Goal: Task Accomplishment & Management: Manage account settings

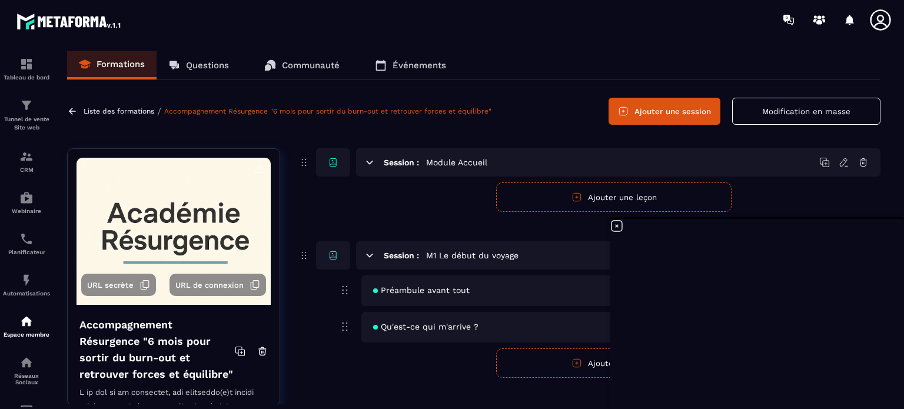
scroll to position [1780, 0]
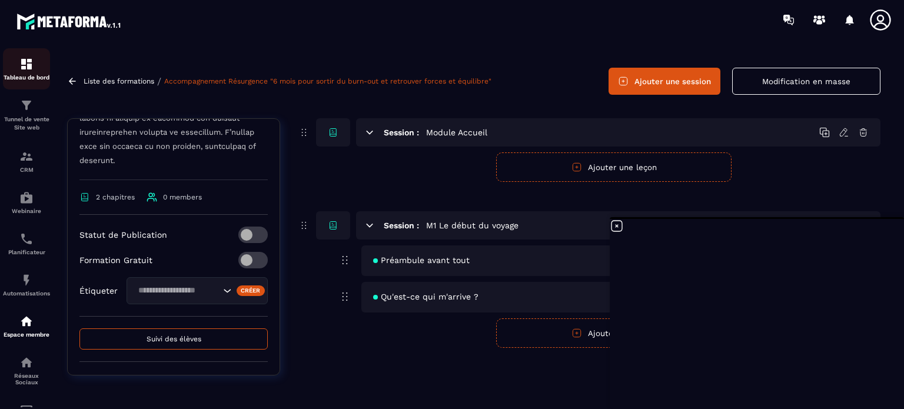
click at [19, 68] on div "Tableau de bord" at bounding box center [26, 69] width 47 height 24
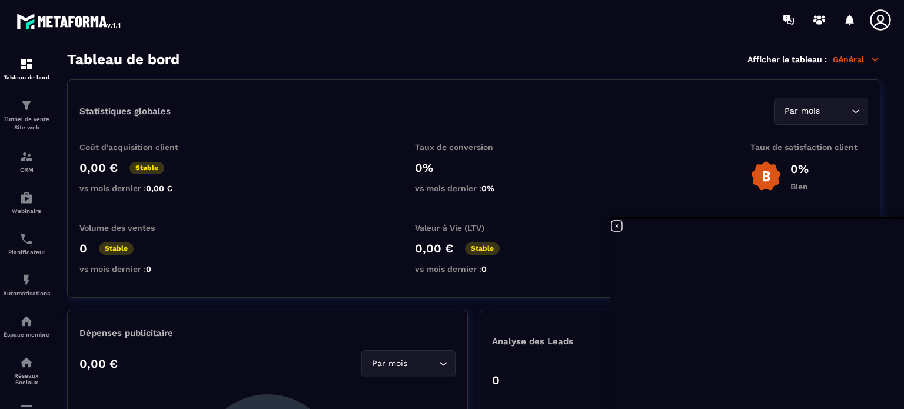
click at [617, 226] on icon at bounding box center [617, 226] width 11 height 11
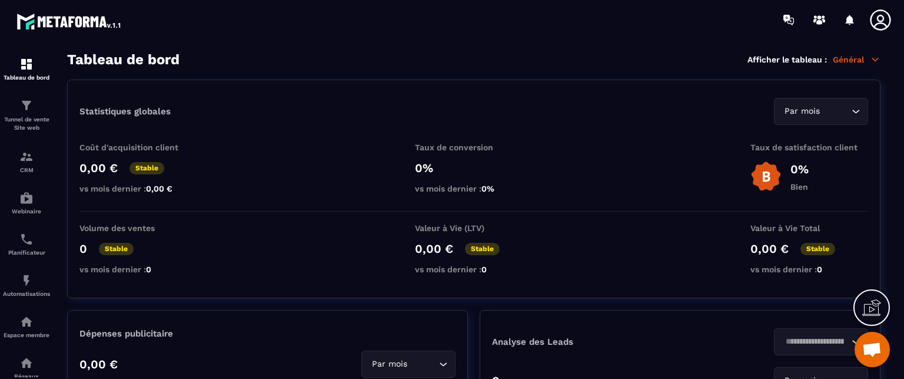
click at [873, 349] on span "Ouvrir le chat" at bounding box center [872, 350] width 19 height 16
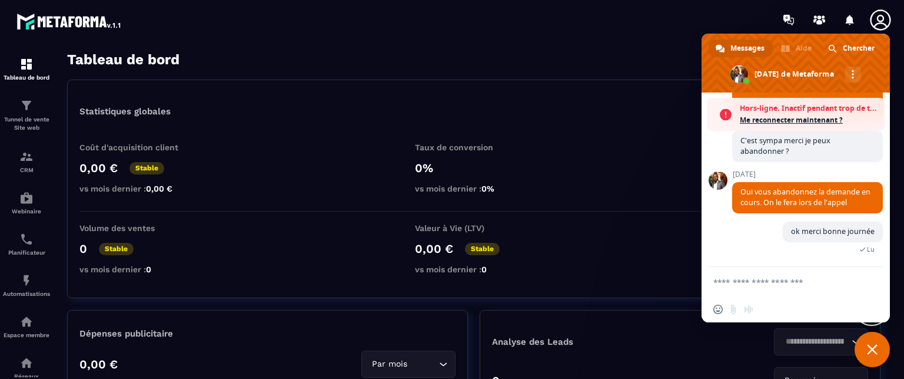
scroll to position [1818, 0]
click at [737, 280] on textarea "Entrez votre message..." at bounding box center [783, 282] width 139 height 11
paste textarea "**********"
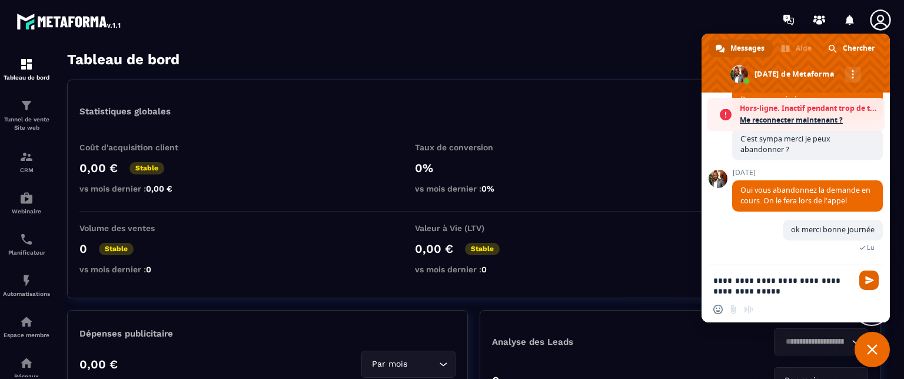
click at [871, 276] on span "Envoyer" at bounding box center [870, 280] width 9 height 9
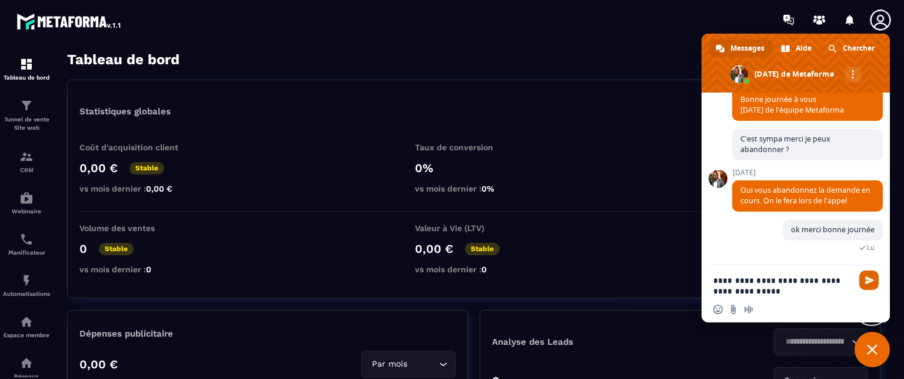
scroll to position [1782, 0]
click at [768, 291] on textarea "**********" at bounding box center [783, 285] width 139 height 21
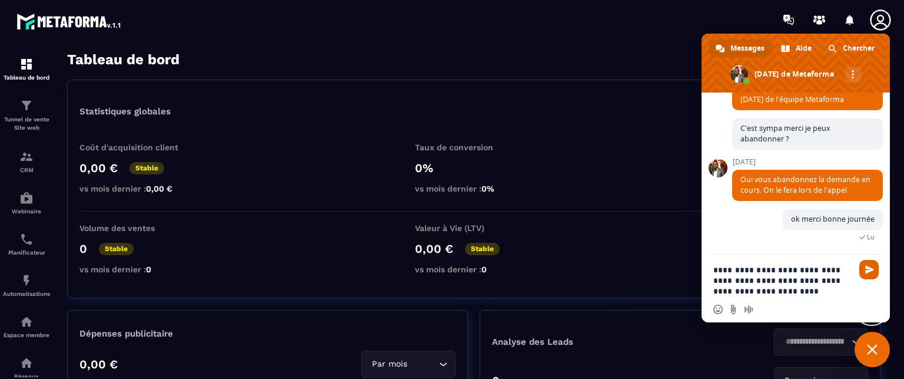
type textarea "**********"
click at [867, 268] on span "Envoyer" at bounding box center [870, 269] width 9 height 9
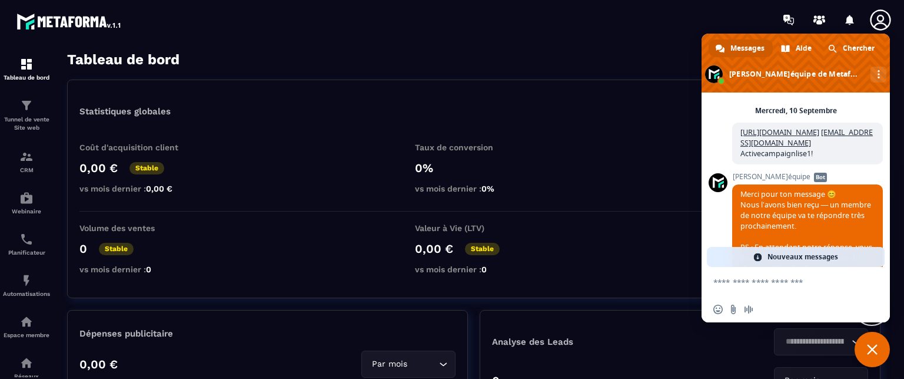
scroll to position [1866, 0]
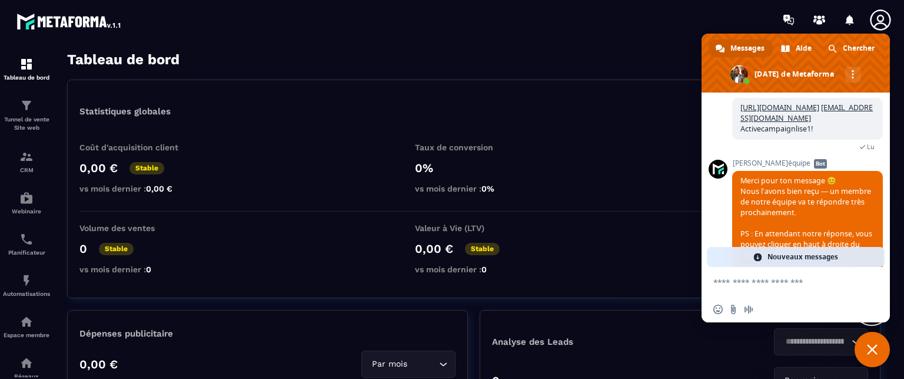
click at [744, 281] on textarea "Entrez votre message..." at bounding box center [783, 282] width 139 height 11
type textarea "**********"
click at [862, 281] on span "Envoyer" at bounding box center [869, 281] width 19 height 19
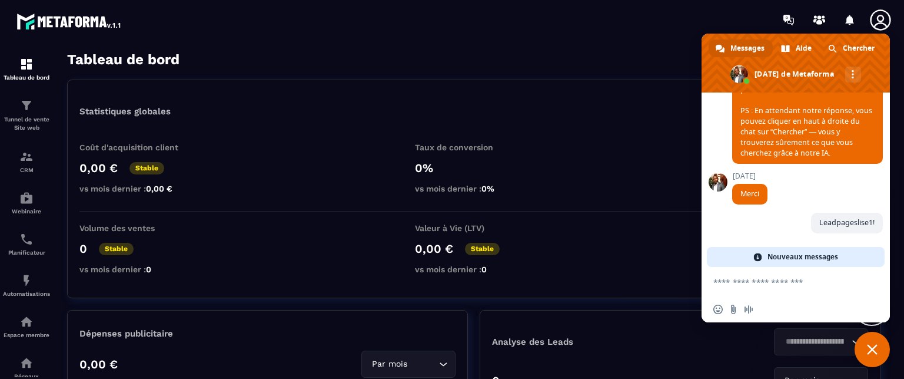
scroll to position [2064, 0]
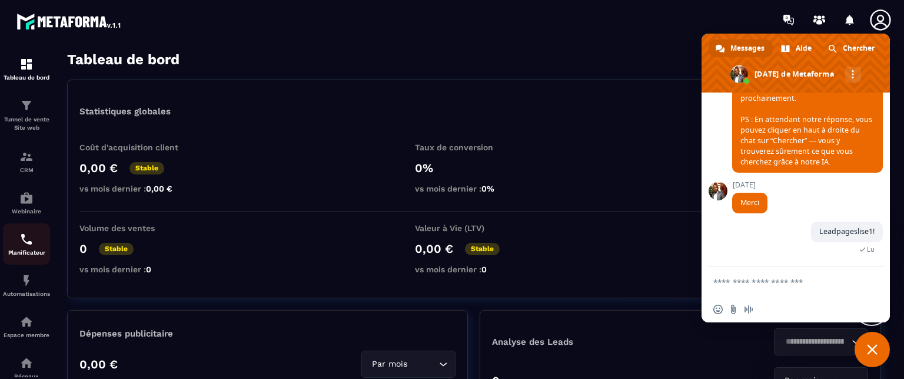
click at [30, 244] on img at bounding box center [26, 239] width 14 height 14
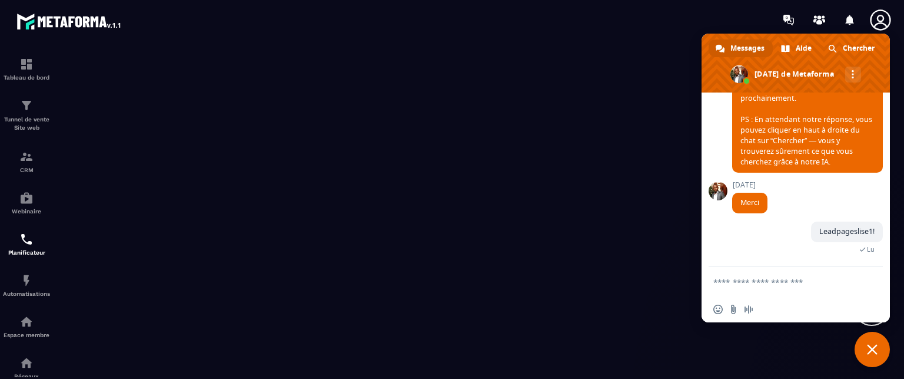
click at [876, 348] on span "Fermer le chat" at bounding box center [872, 349] width 11 height 11
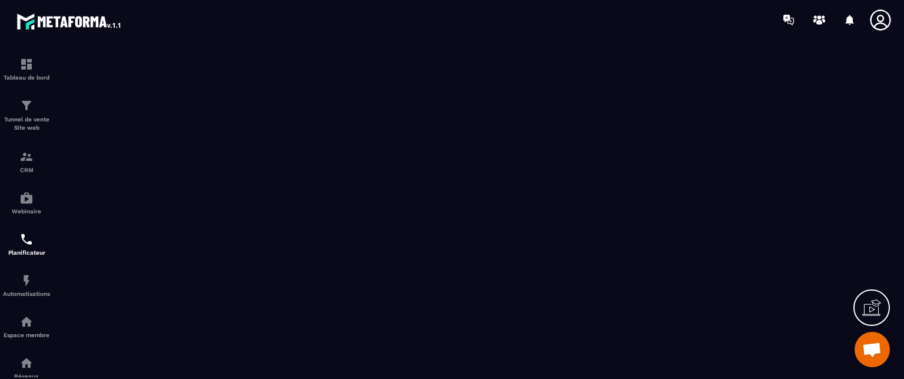
click at [878, 21] on icon at bounding box center [881, 20] width 24 height 24
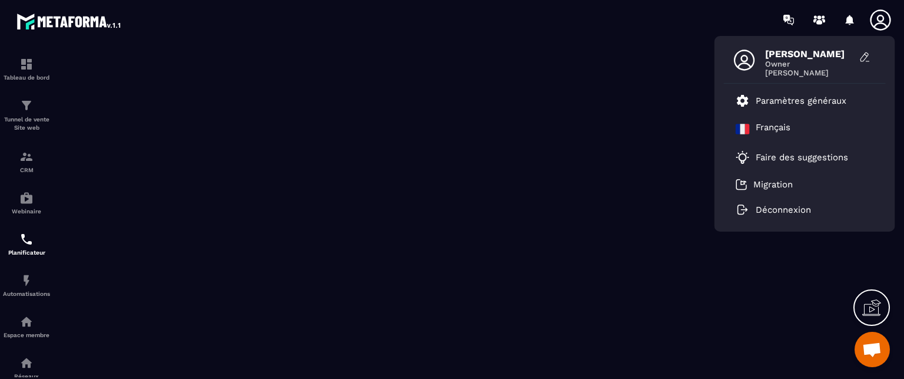
click at [777, 62] on span "Owner" at bounding box center [809, 63] width 88 height 9
click at [740, 57] on icon at bounding box center [745, 60] width 24 height 24
click at [772, 62] on span "Owner" at bounding box center [809, 63] width 88 height 9
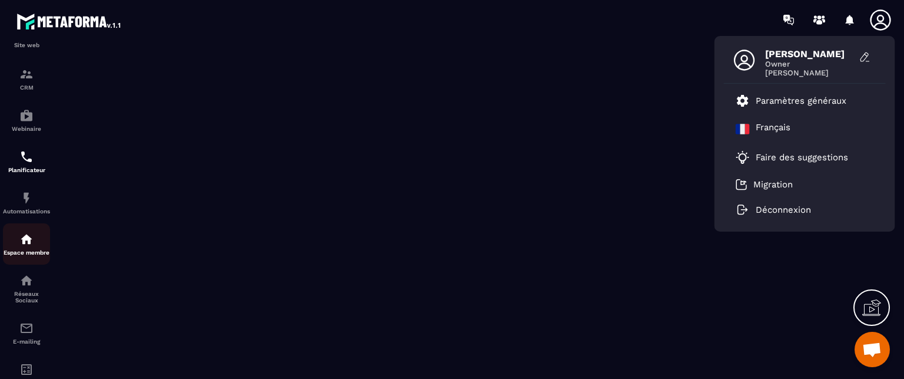
scroll to position [165, 0]
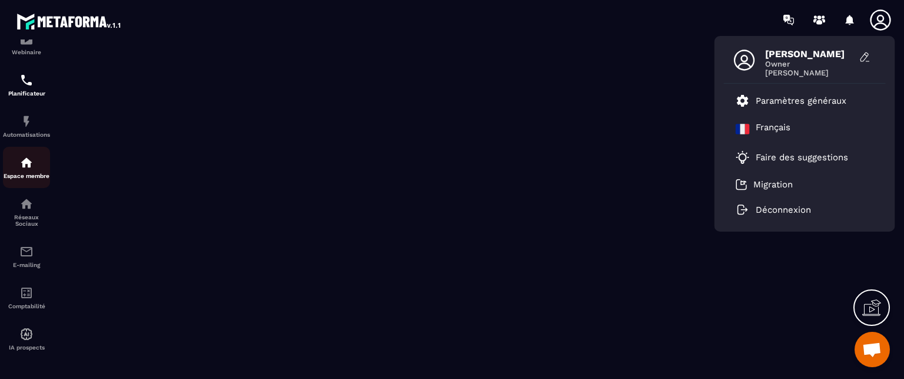
click at [22, 161] on img at bounding box center [26, 162] width 14 height 14
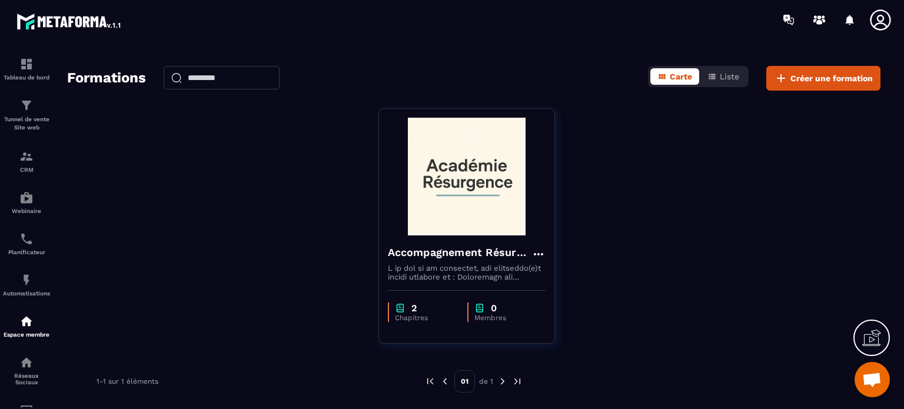
scroll to position [31, 0]
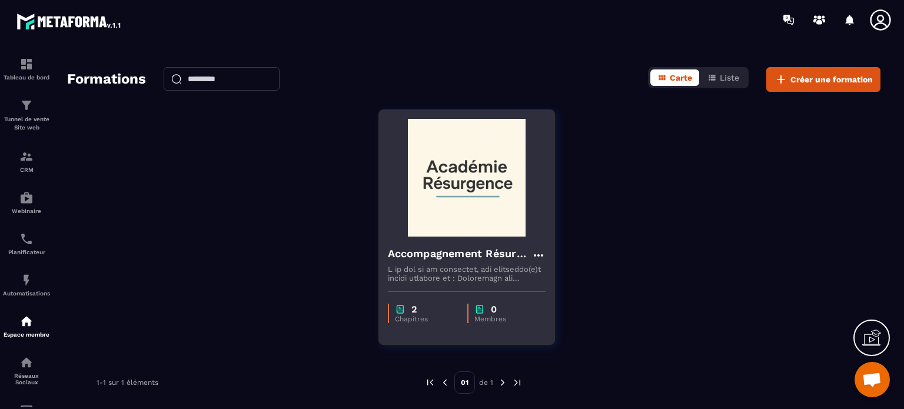
click at [473, 167] on img at bounding box center [467, 178] width 158 height 118
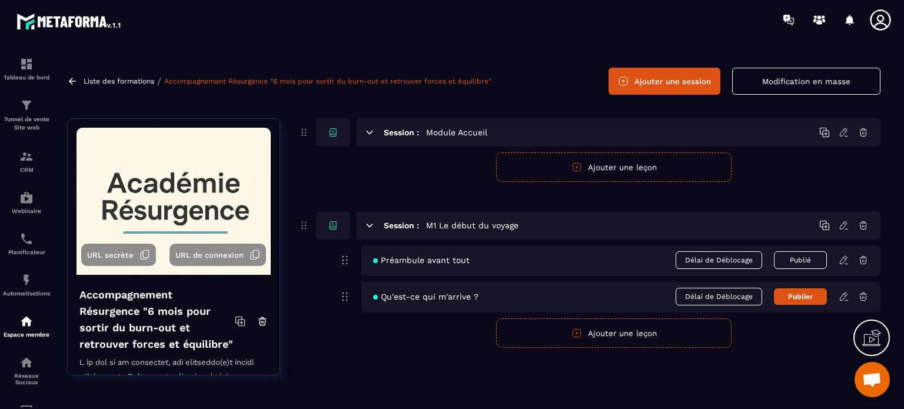
click at [142, 253] on icon at bounding box center [145, 255] width 11 height 11
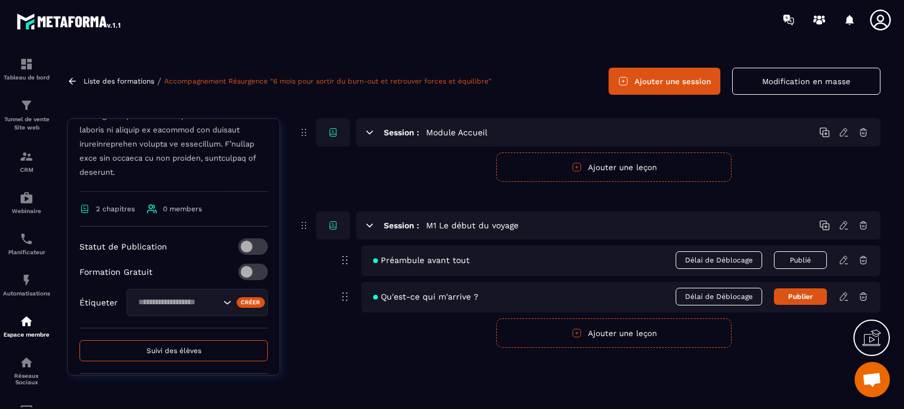
scroll to position [547, 0]
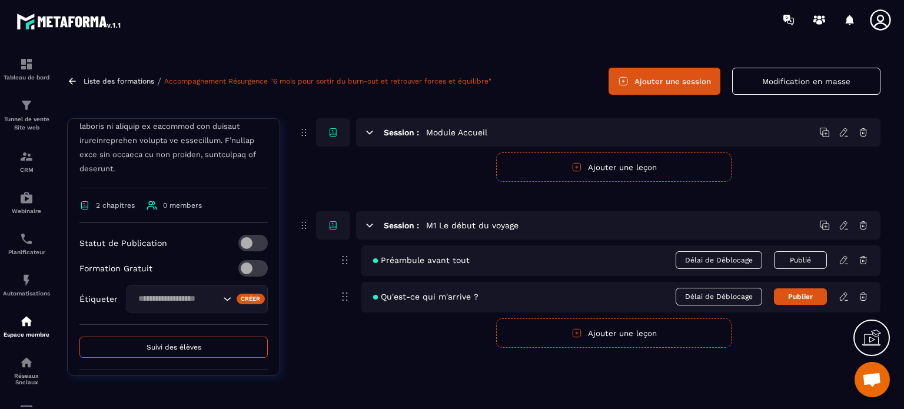
click at [250, 277] on span at bounding box center [252, 268] width 29 height 16
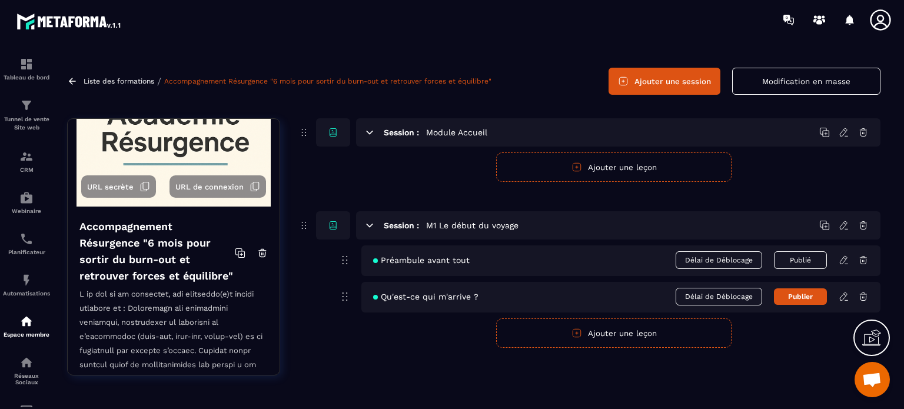
scroll to position [0, 0]
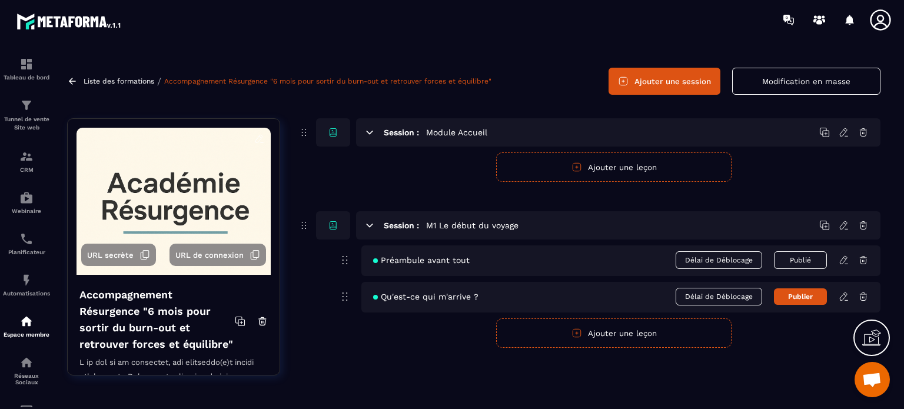
click at [880, 381] on span "Ouvrir le chat" at bounding box center [872, 381] width 19 height 16
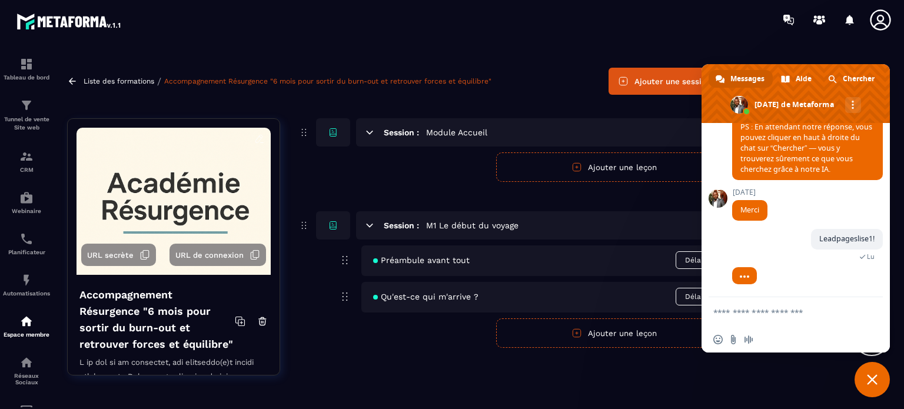
scroll to position [2129, 0]
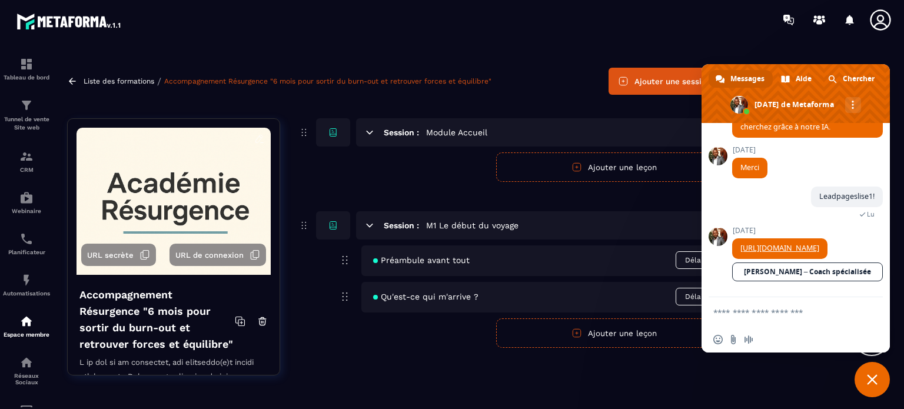
click at [747, 312] on textarea "Entrez votre message..." at bounding box center [783, 312] width 139 height 11
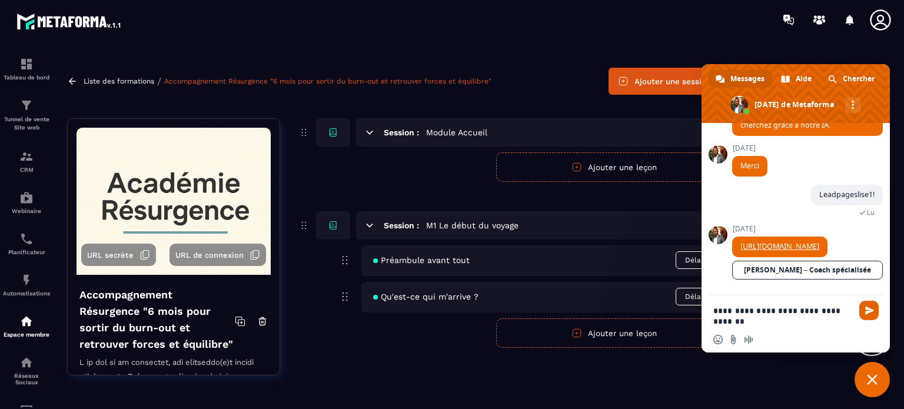
type textarea "**********"
click at [869, 309] on span "Envoyer" at bounding box center [870, 310] width 9 height 9
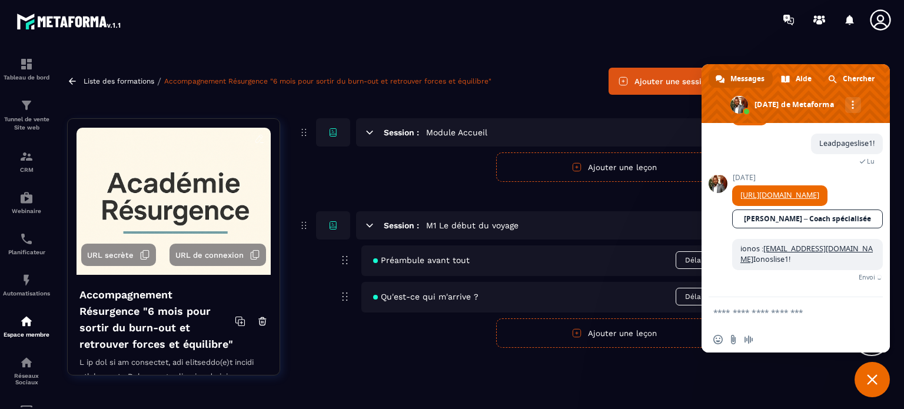
scroll to position [2170, 0]
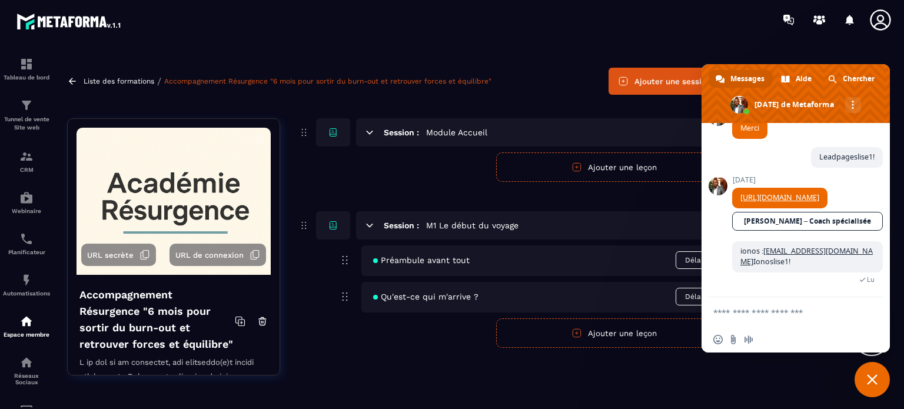
click at [737, 313] on textarea "Entrez votre message..." at bounding box center [783, 312] width 139 height 11
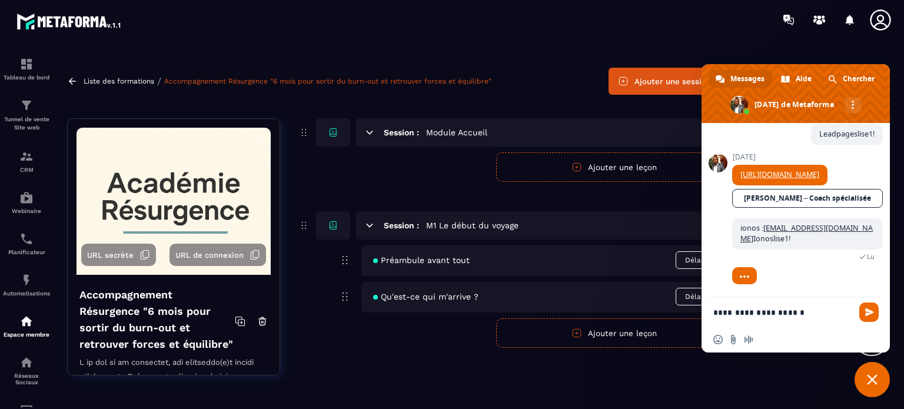
scroll to position [2211, 0]
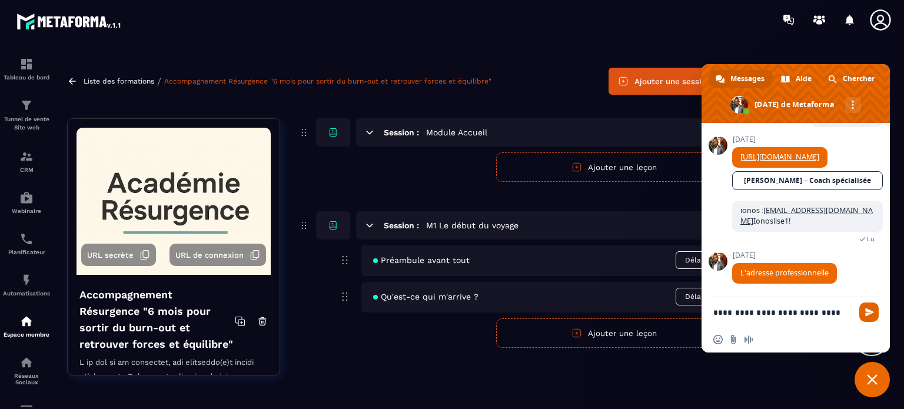
type textarea "**********"
click at [868, 310] on span "Envoyer" at bounding box center [870, 312] width 9 height 9
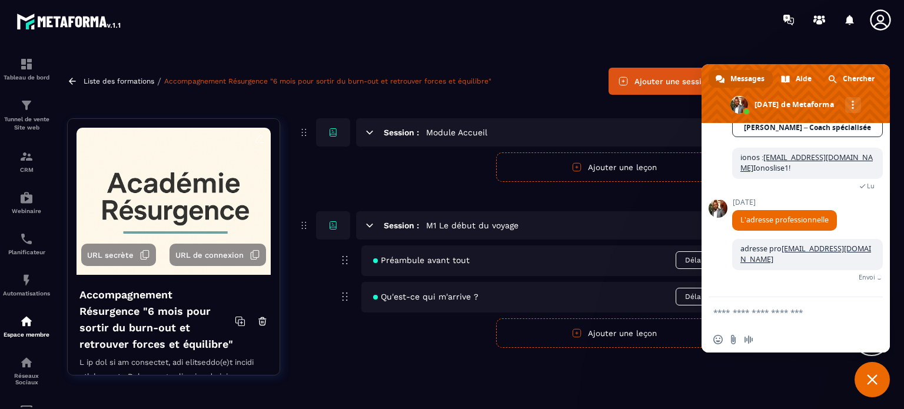
scroll to position [2240, 0]
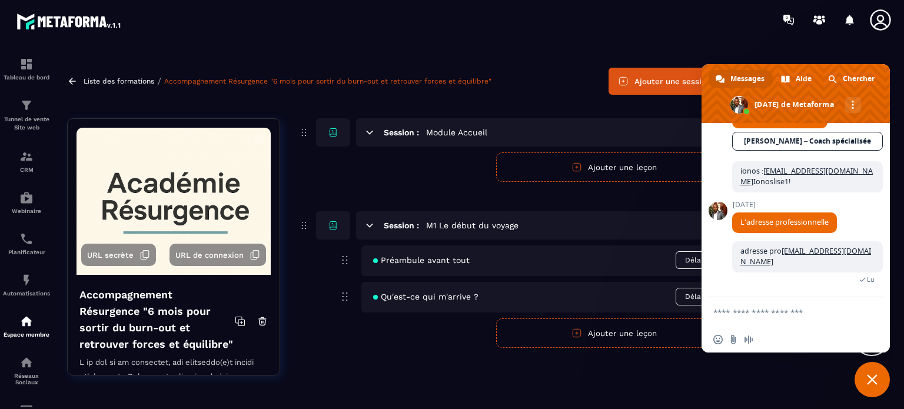
click at [879, 18] on icon at bounding box center [881, 20] width 24 height 24
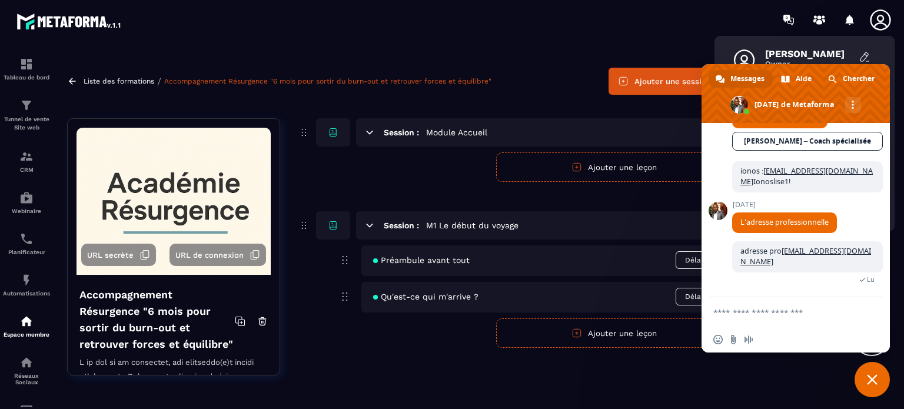
click at [873, 378] on span "Fermer le chat" at bounding box center [872, 379] width 11 height 11
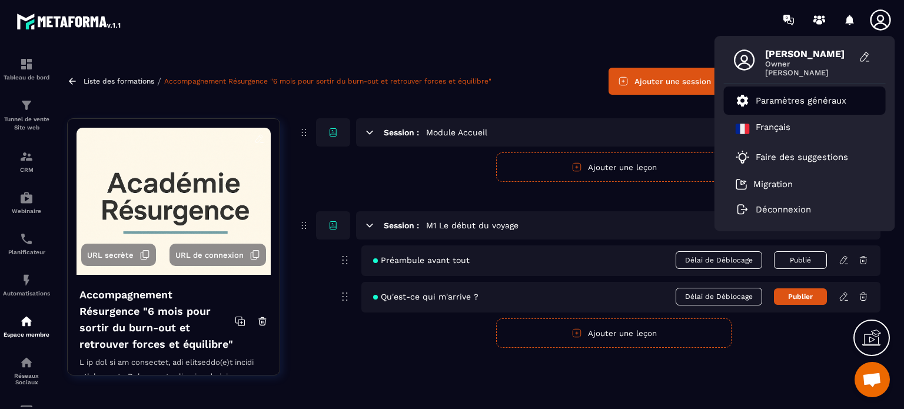
click at [777, 101] on p "Paramètres généraux" at bounding box center [801, 100] width 91 height 11
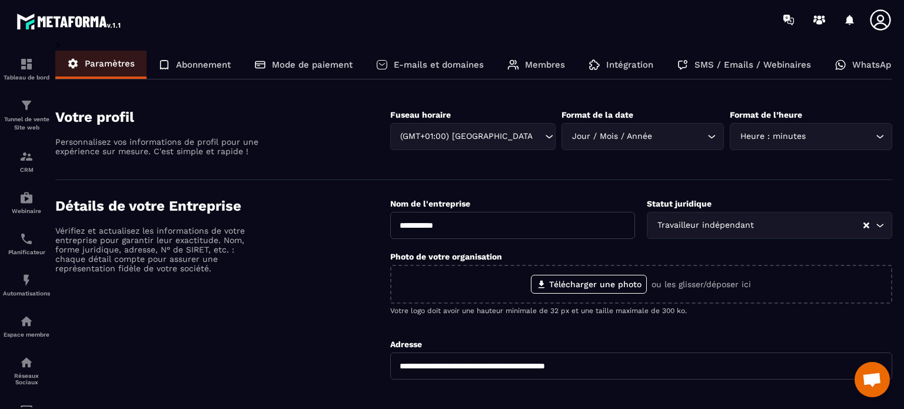
click at [538, 65] on p "Membres" at bounding box center [545, 64] width 40 height 11
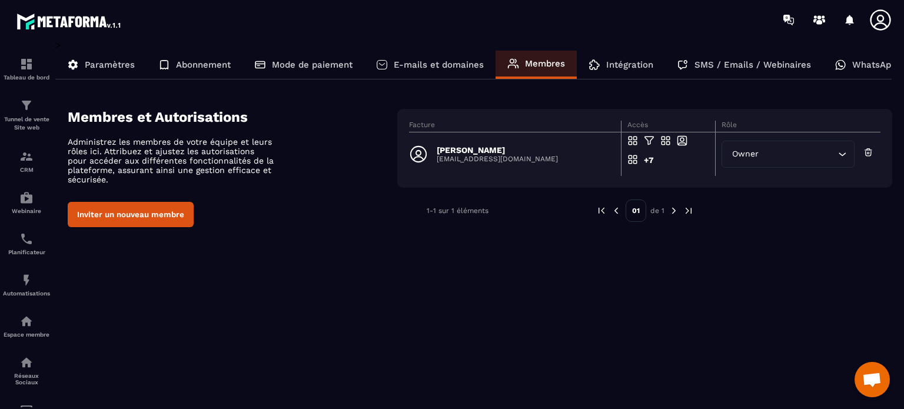
click at [155, 213] on button "Inviter un nouveau membre" at bounding box center [131, 214] width 126 height 25
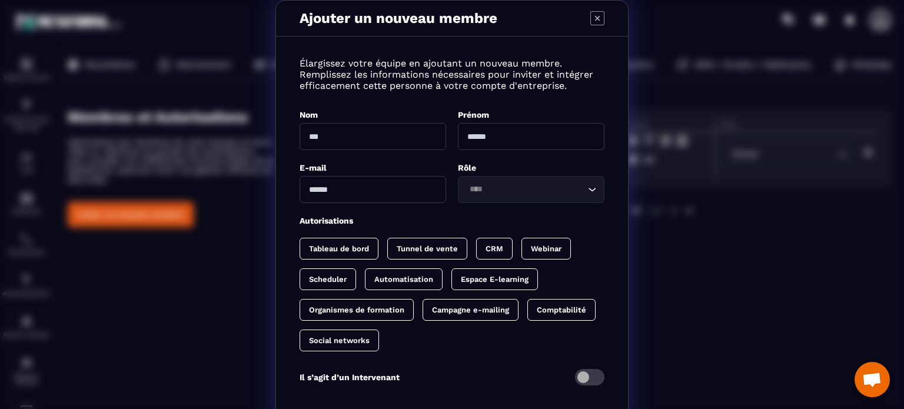
click at [337, 193] on input "Modal window" at bounding box center [373, 189] width 147 height 27
paste input "**********"
type input "**********"
click at [333, 133] on input "Modal window" at bounding box center [373, 136] width 147 height 27
type input "******"
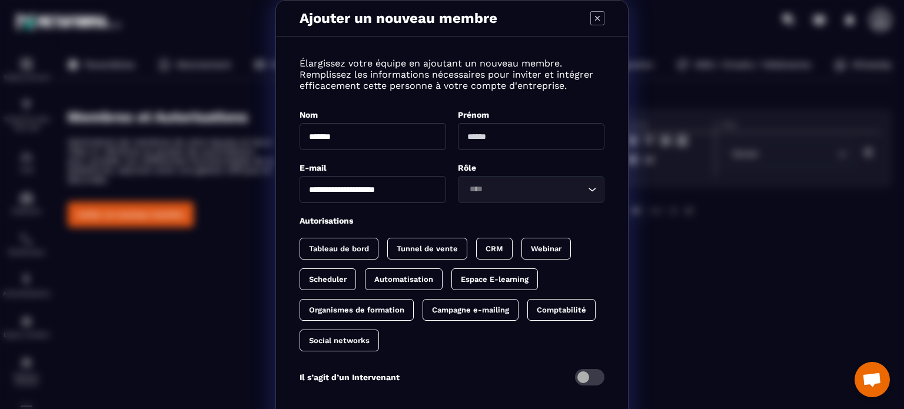
click at [503, 128] on input "Modal window" at bounding box center [531, 136] width 147 height 27
type input "*********"
click at [485, 195] on input "Search for option" at bounding box center [526, 189] width 120 height 13
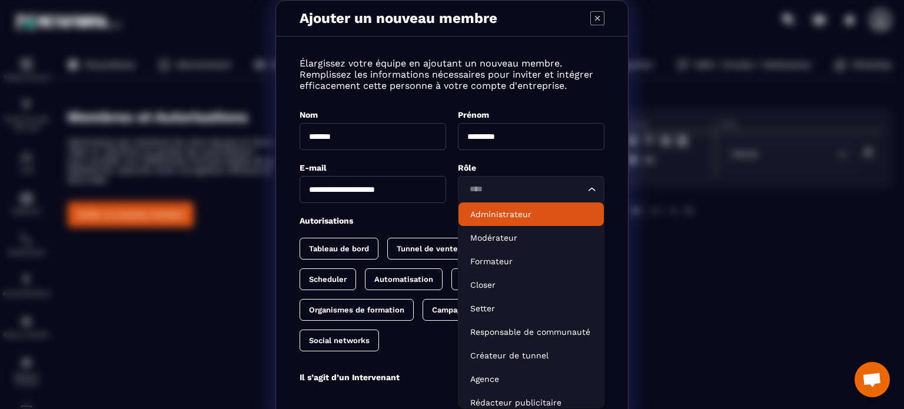
click at [500, 213] on p "Administrateur" at bounding box center [531, 214] width 122 height 12
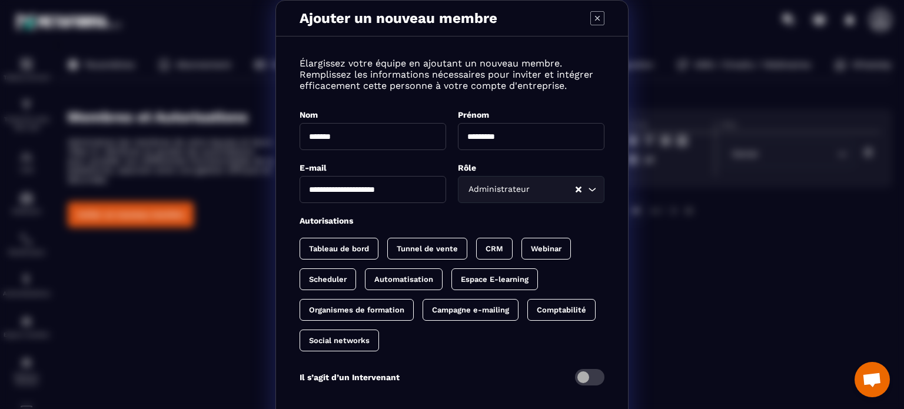
scroll to position [59, 0]
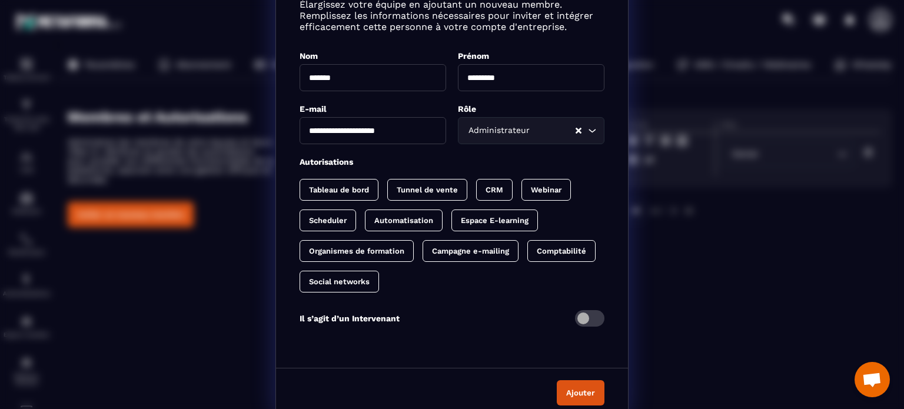
click at [338, 186] on p "Tableau de bord" at bounding box center [339, 189] width 60 height 9
click at [422, 193] on p "Tunnel de vente" at bounding box center [439, 189] width 61 height 9
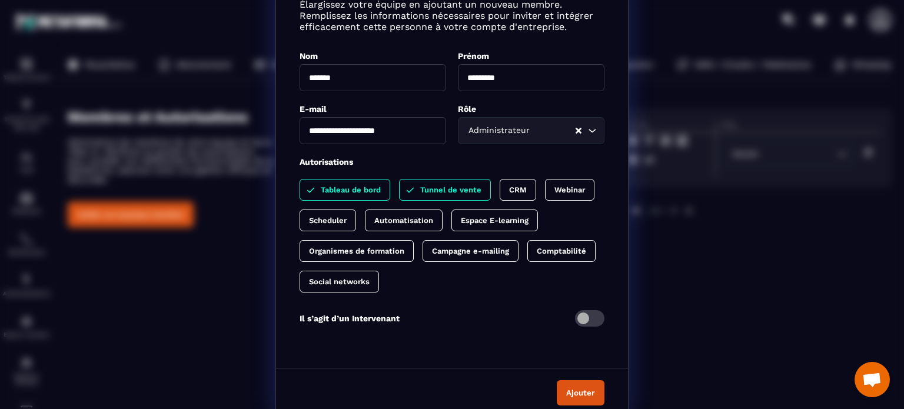
click at [514, 192] on p "CRM" at bounding box center [518, 189] width 18 height 9
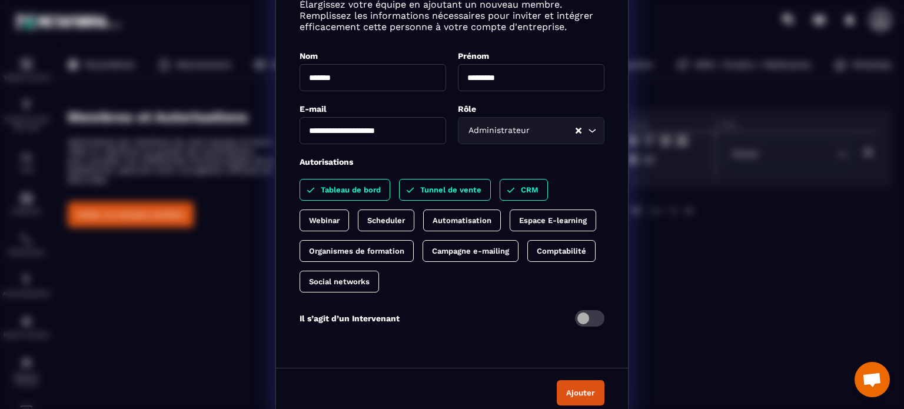
click at [340, 216] on p "Webinar" at bounding box center [324, 220] width 31 height 9
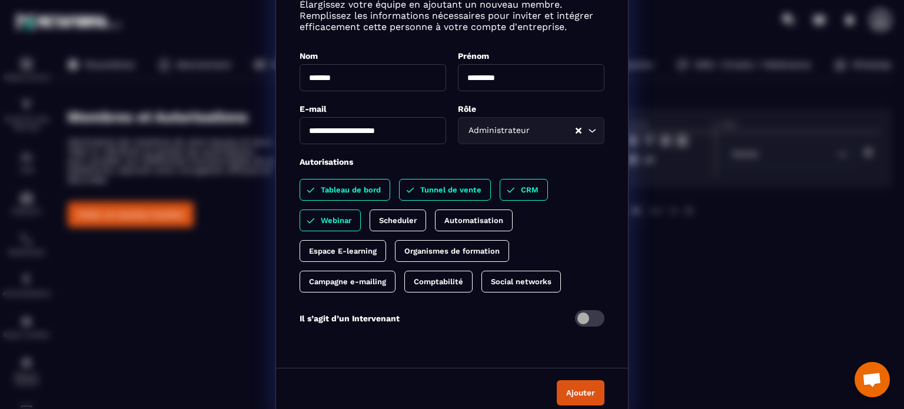
click at [457, 220] on p "Automatisation" at bounding box center [474, 220] width 59 height 9
click at [393, 217] on p "Scheduler" at bounding box center [398, 220] width 38 height 9
click at [327, 250] on p "Espace E-learning" at bounding box center [343, 251] width 68 height 9
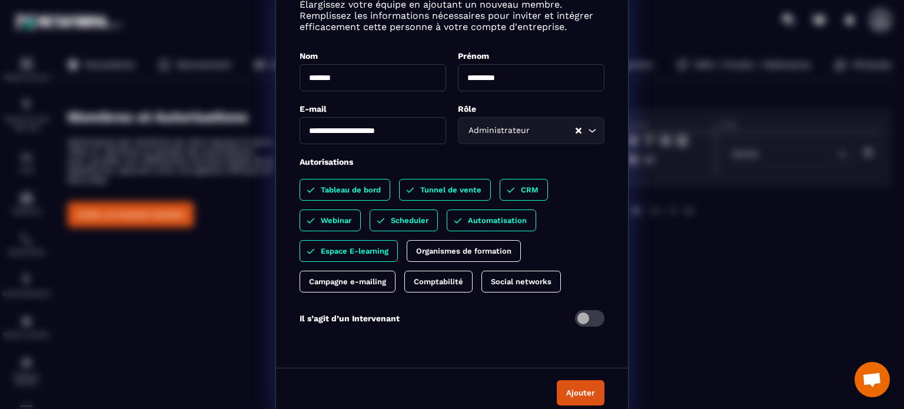
click at [425, 252] on p "Organismes de formation" at bounding box center [463, 251] width 95 height 9
click at [337, 281] on p "Campagne e-mailing" at bounding box center [347, 281] width 77 height 9
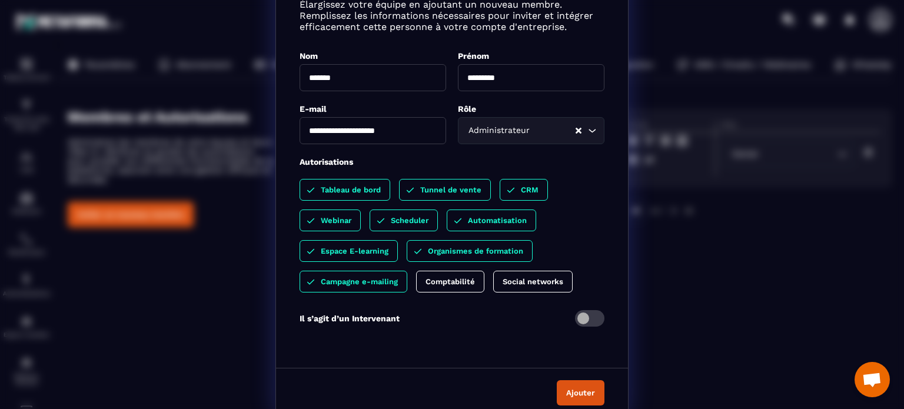
click at [459, 282] on p "Comptabilité" at bounding box center [450, 281] width 49 height 9
click at [535, 280] on p "Social networks" at bounding box center [545, 281] width 61 height 9
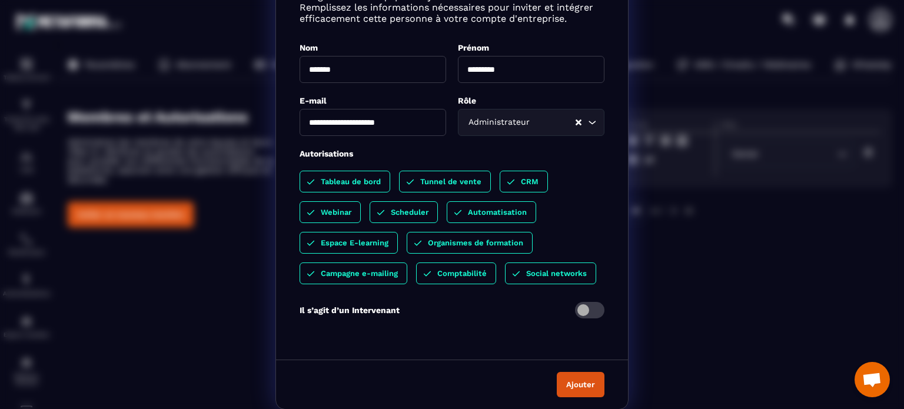
click at [592, 306] on span "Modal window" at bounding box center [589, 310] width 29 height 16
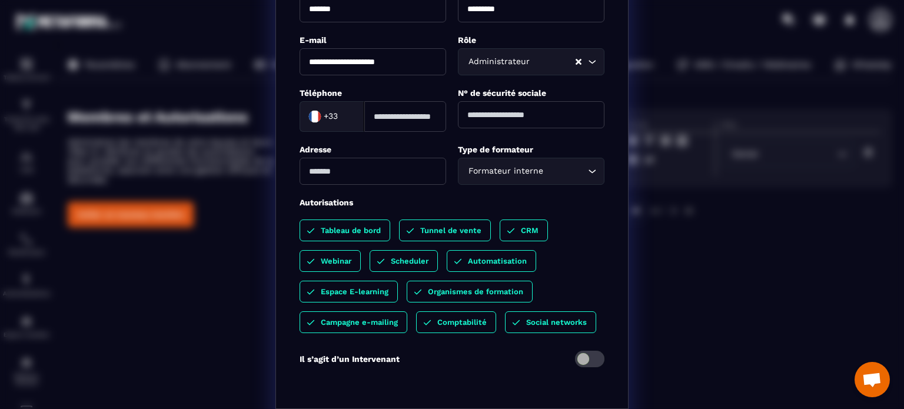
scroll to position [177, 0]
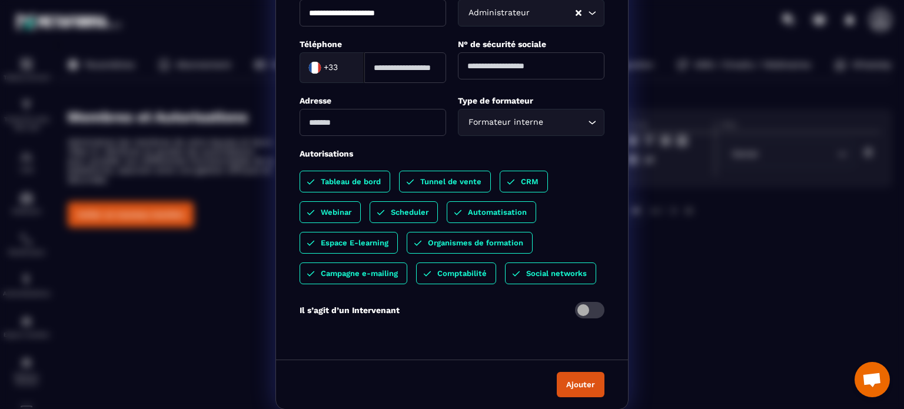
click at [575, 309] on span "Modal window" at bounding box center [589, 310] width 29 height 16
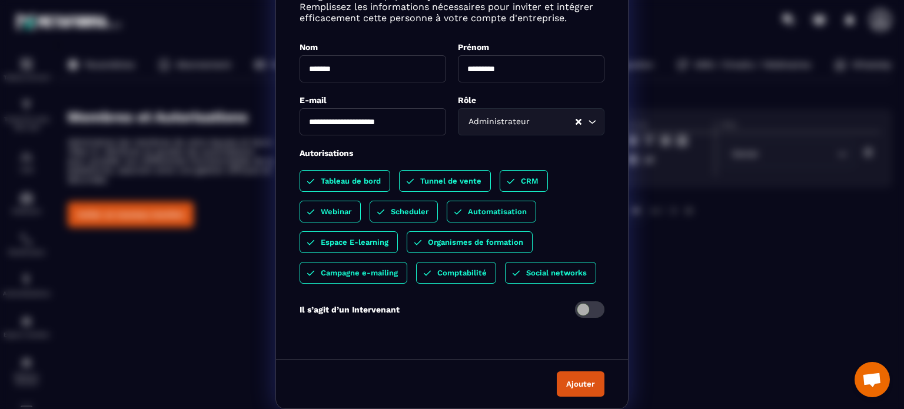
scroll to position [67, 0]
click at [570, 382] on button "Ajouter" at bounding box center [581, 384] width 48 height 25
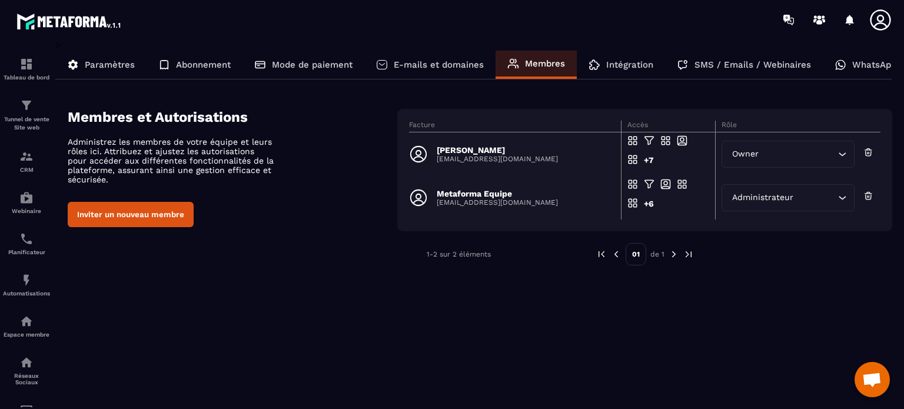
click at [742, 59] on p "SMS / Emails / Webinaires" at bounding box center [753, 64] width 117 height 11
